Goal: Task Accomplishment & Management: Complete application form

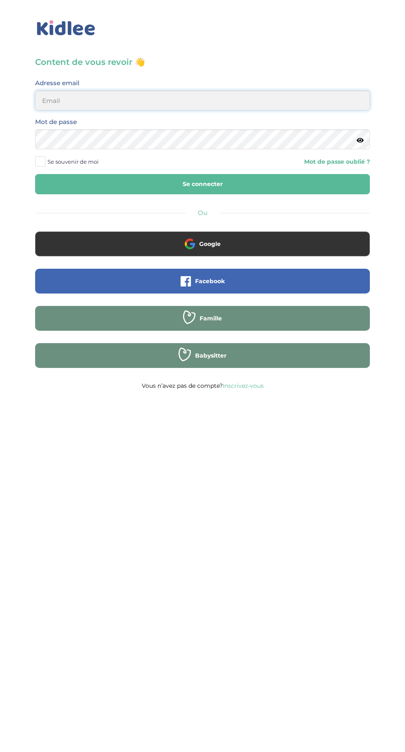
click at [159, 100] on input "email" at bounding box center [202, 101] width 335 height 20
type input "mohagahlouz@gmail.com"
click at [35, 174] on button "Se connecter" at bounding box center [202, 184] width 335 height 20
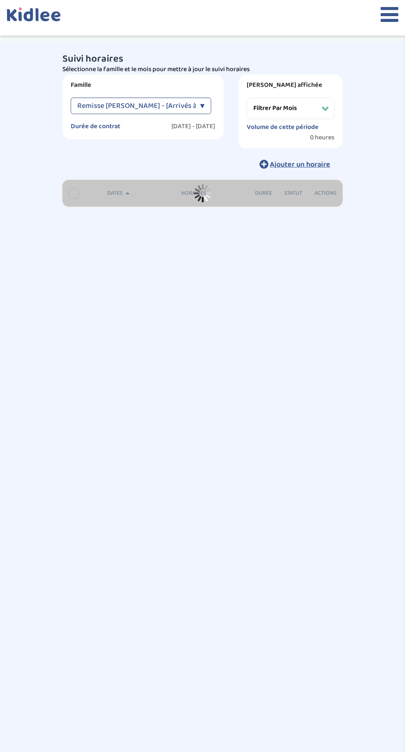
select select "février 2025"
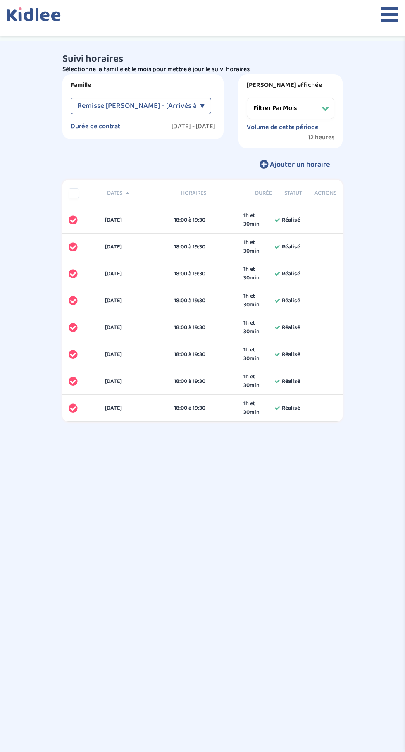
click at [382, 22] on icon at bounding box center [390, 14] width 18 height 21
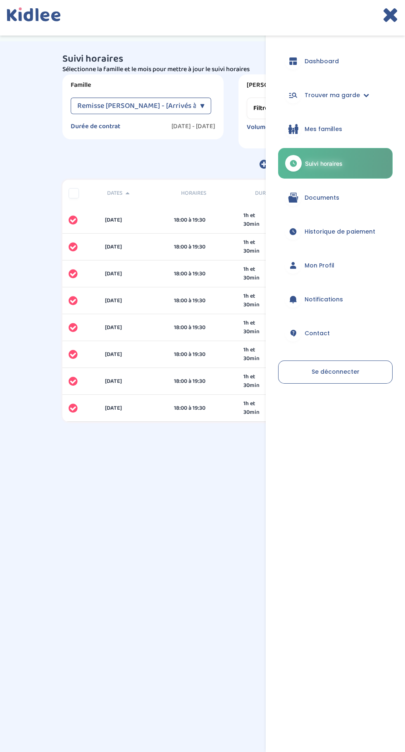
click at [324, 129] on span "Mes familles" at bounding box center [324, 129] width 38 height 9
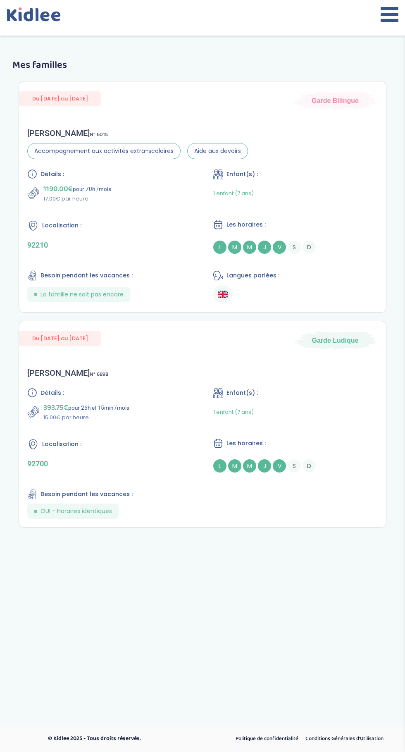
click at [383, 22] on icon at bounding box center [390, 14] width 18 height 21
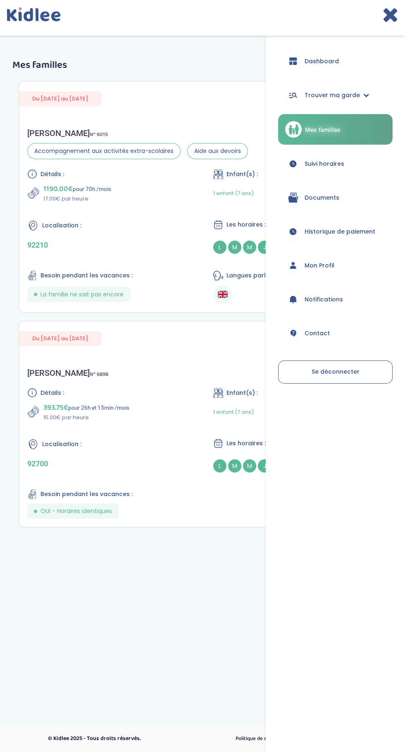
click at [355, 99] on link "Trouver ma garde" at bounding box center [335, 95] width 115 height 30
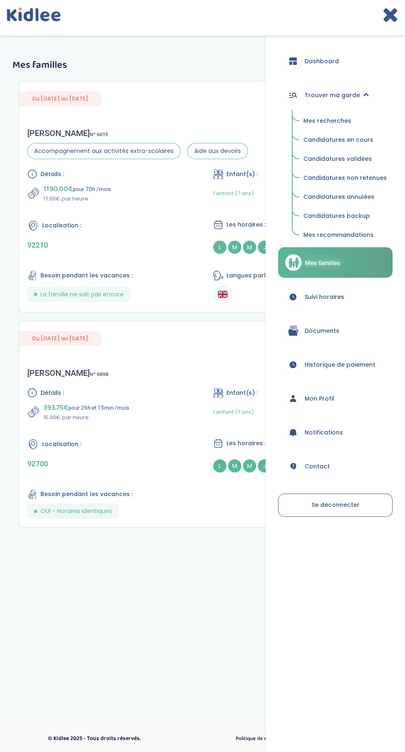
click at [340, 238] on span "Mes recommandations" at bounding box center [339, 235] width 70 height 8
click at [331, 236] on span "Mes recommandations" at bounding box center [339, 235] width 70 height 8
click at [334, 237] on span "Mes recommandations" at bounding box center [339, 235] width 70 height 8
click at [334, 236] on span "Mes recommandations" at bounding box center [339, 235] width 70 height 8
click at [339, 236] on span "Mes recommandations" at bounding box center [339, 235] width 70 height 8
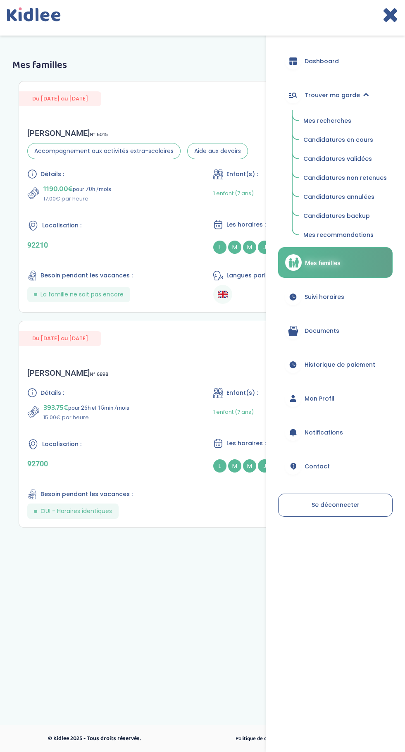
click at [341, 236] on span "Mes recommandations" at bounding box center [339, 235] width 70 height 8
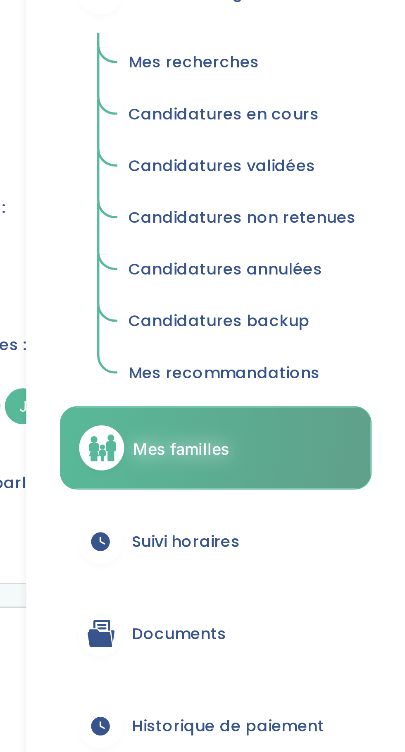
click at [331, 237] on span "Mes recommandations" at bounding box center [339, 235] width 70 height 8
click at [333, 232] on span "Mes recommandations" at bounding box center [339, 235] width 70 height 8
click at [347, 210] on link "Candidatures backup" at bounding box center [345, 216] width 95 height 16
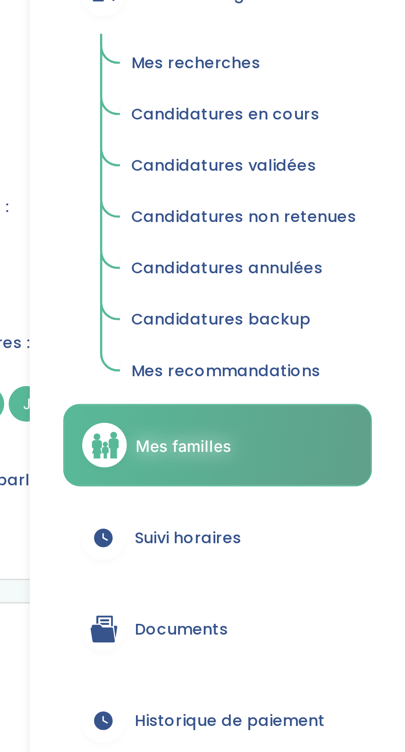
click at [209, 69] on h3 "Mes familles" at bounding box center [202, 65] width 380 height 11
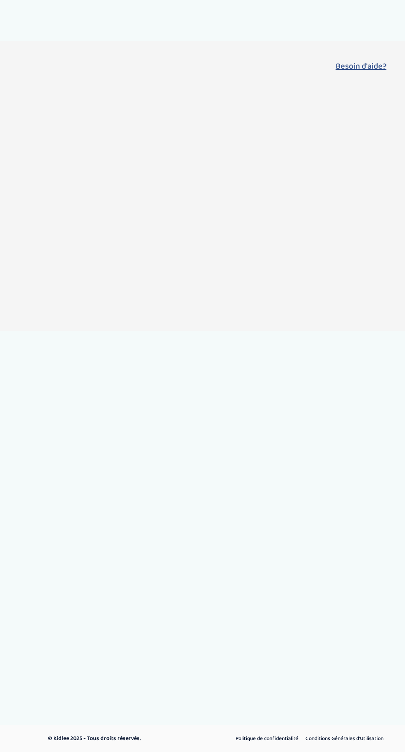
select select "backup"
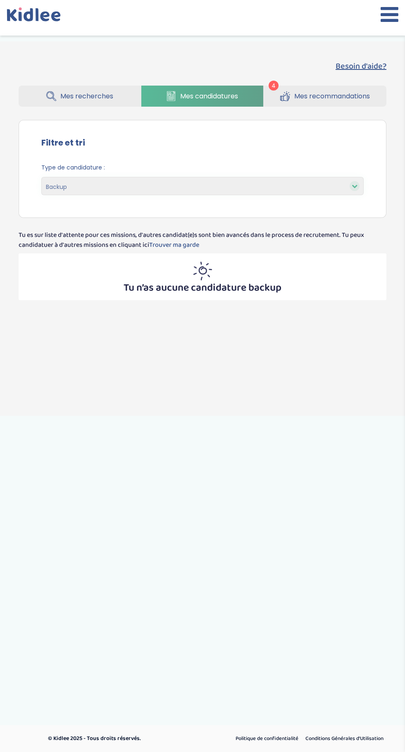
click at [325, 91] on link "Mes recommandations" at bounding box center [325, 96] width 123 height 21
click at [320, 97] on span "Mes recommandations" at bounding box center [332, 96] width 76 height 10
click at [316, 100] on span "Mes recommandations" at bounding box center [332, 96] width 76 height 10
click at [303, 98] on span "Mes recommandations" at bounding box center [332, 96] width 76 height 10
click at [326, 98] on span "Mes recommandations" at bounding box center [332, 96] width 76 height 10
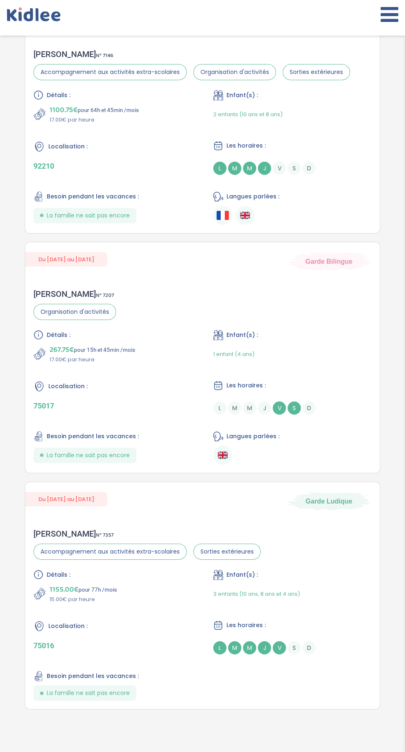
scroll to position [370, 0]
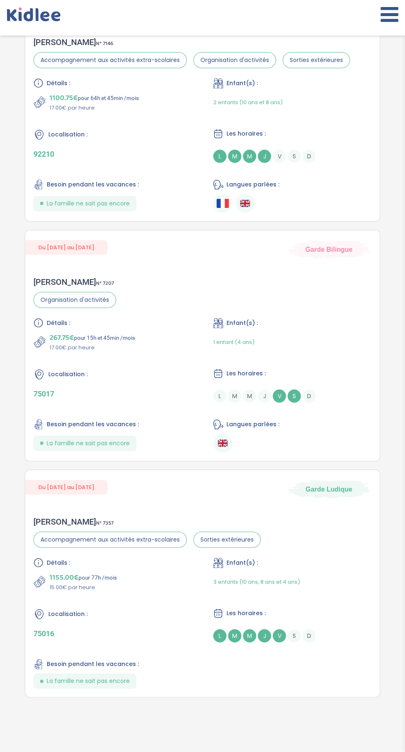
click at [328, 537] on div "[PERSON_NAME] N° 7357 Accompagnement aux activités extra-scolaires Sorties exté…" at bounding box center [202, 603] width 355 height 189
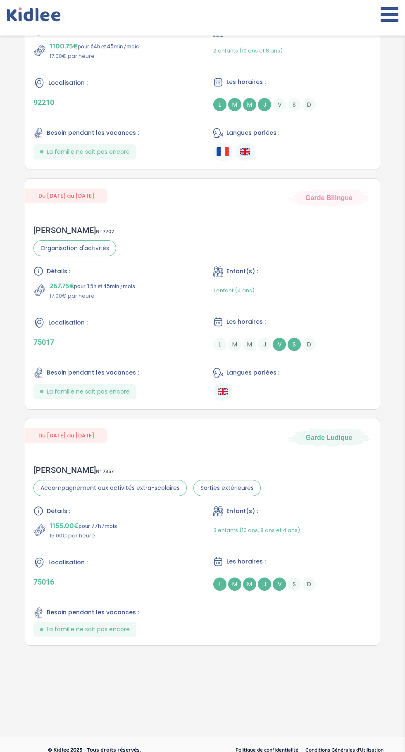
scroll to position [429, 0]
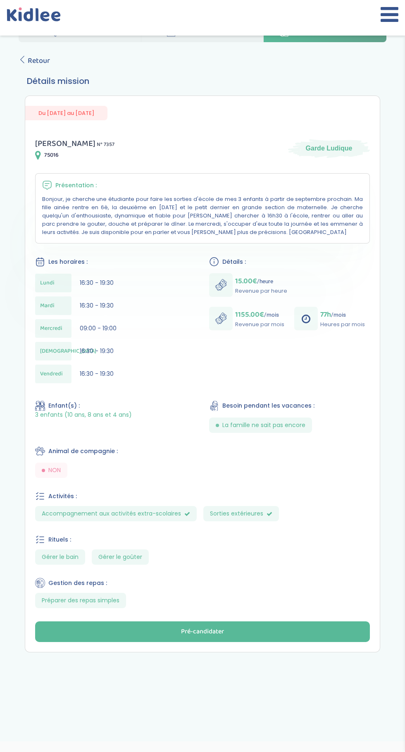
scroll to position [63, 0]
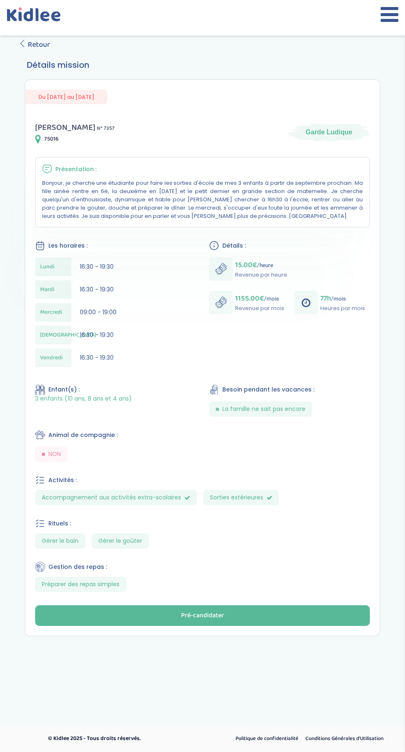
click at [241, 610] on button "Pré-candidater" at bounding box center [202, 615] width 335 height 21
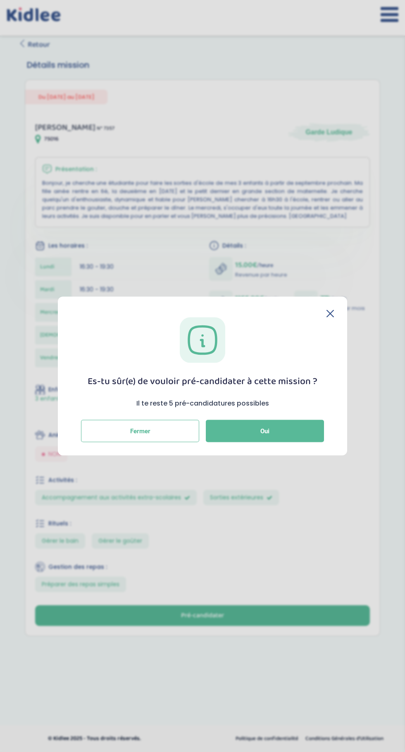
click at [283, 436] on button "Oui" at bounding box center [265, 431] width 118 height 22
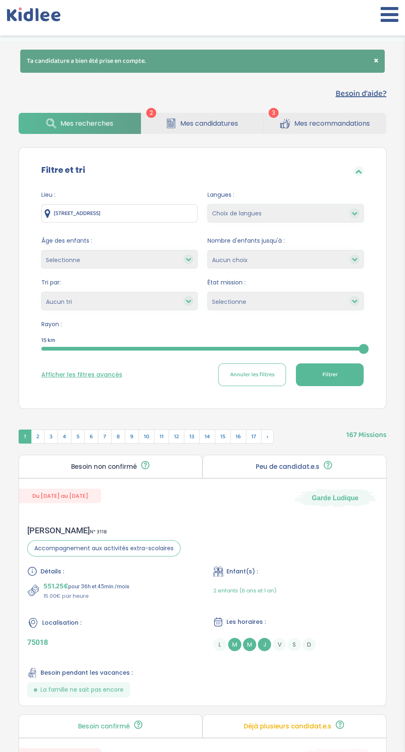
click at [206, 123] on span "Mes candidatures" at bounding box center [209, 123] width 58 height 10
click at [195, 127] on span "Mes candidatures" at bounding box center [209, 123] width 58 height 10
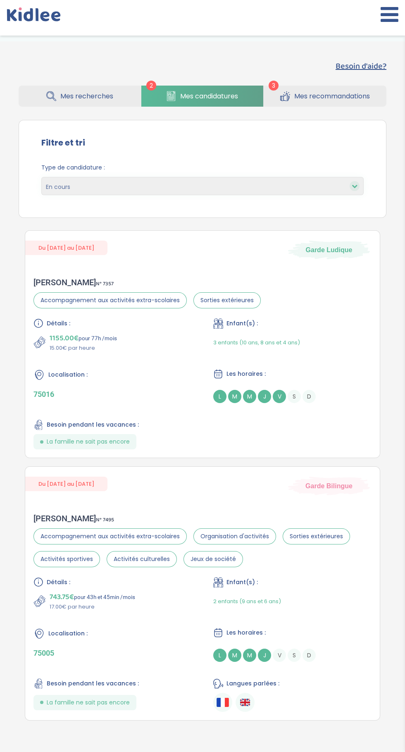
click at [325, 102] on link "Mes recommandations" at bounding box center [325, 96] width 123 height 21
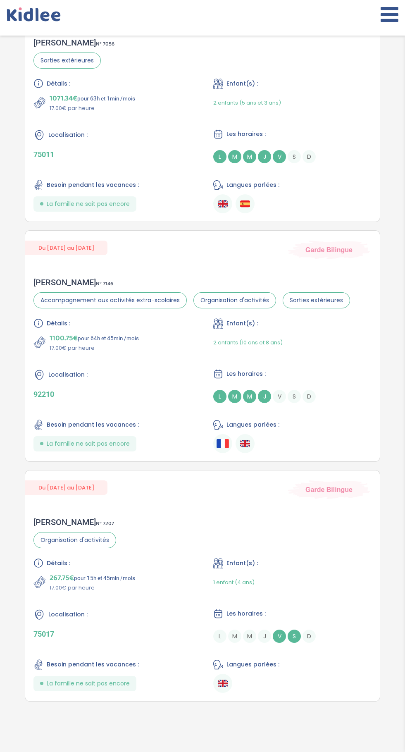
scroll to position [130, 0]
click at [170, 389] on p "92210" at bounding box center [112, 393] width 158 height 9
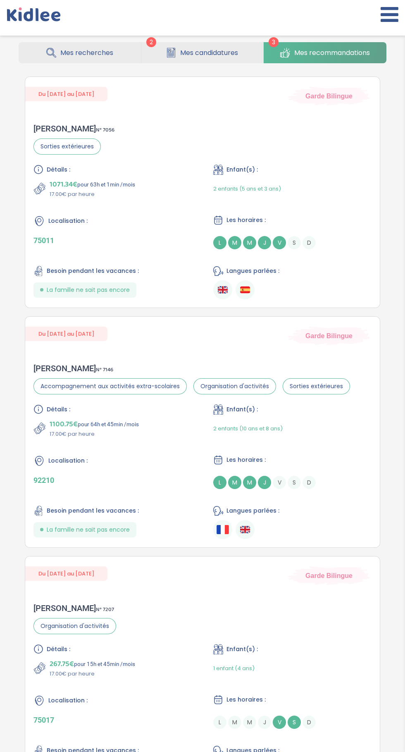
scroll to position [39, 0]
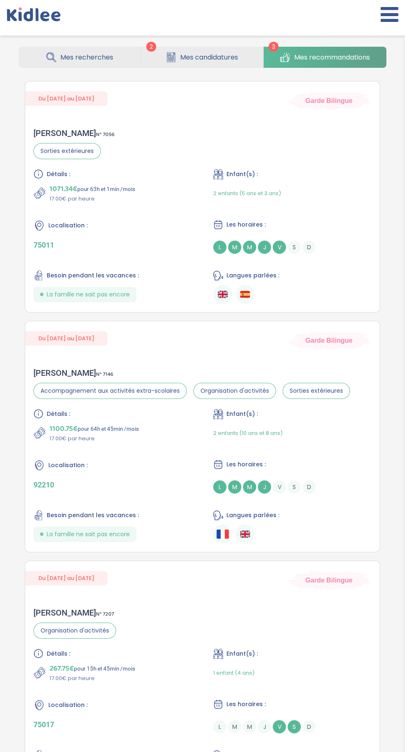
click at [176, 221] on div "Localisation :" at bounding box center [112, 226] width 158 height 12
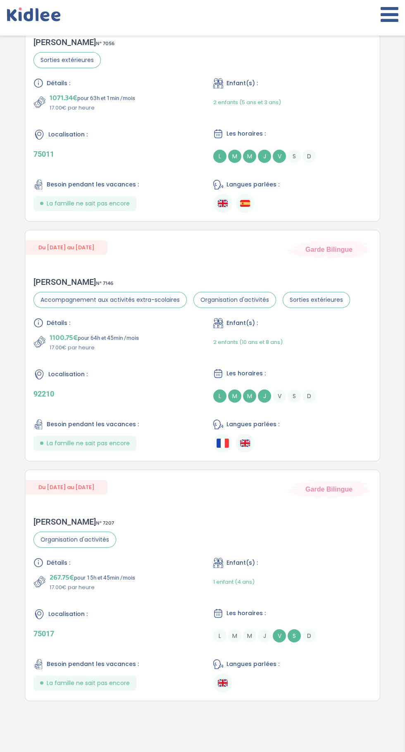
click at [269, 510] on div "Sabah F . N° 7207 Organisation d'activités Détails : 267.75€ pour 15h et 45min …" at bounding box center [202, 605] width 355 height 192
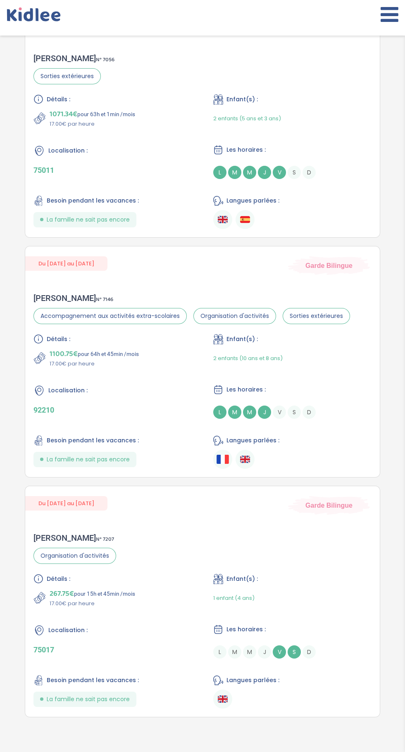
scroll to position [0, 0]
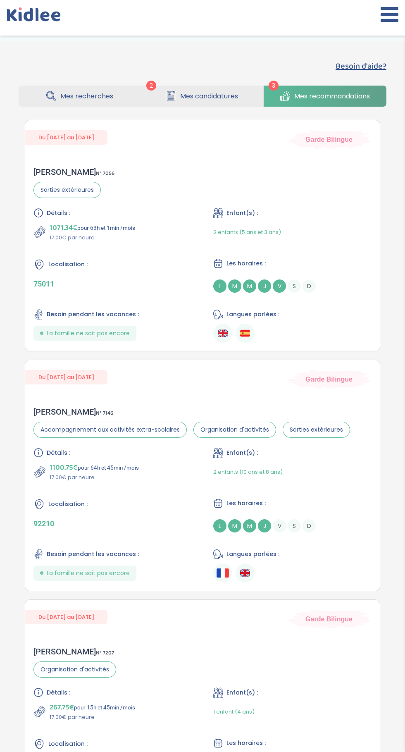
click at [207, 96] on span "Mes candidatures" at bounding box center [209, 96] width 58 height 10
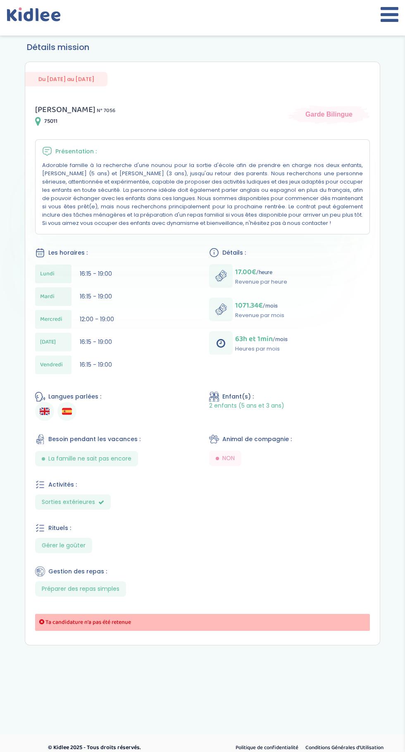
scroll to position [80, 0]
